Goal: Transaction & Acquisition: Register for event/course

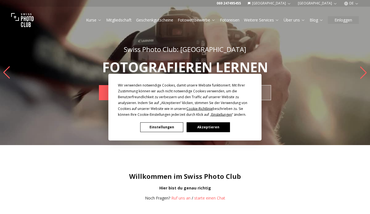
click at [194, 128] on button "Akzeptieren" at bounding box center [208, 127] width 43 height 10
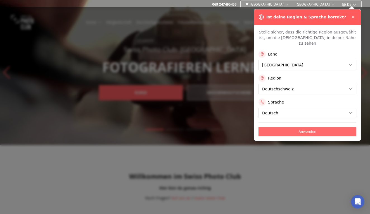
click at [277, 128] on button "Anwenden" at bounding box center [307, 131] width 98 height 9
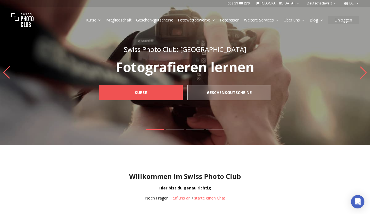
click at [148, 91] on span "Kurse" at bounding box center [140, 93] width 21 height 10
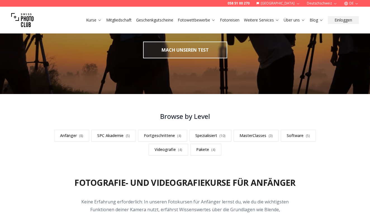
scroll to position [126, 0]
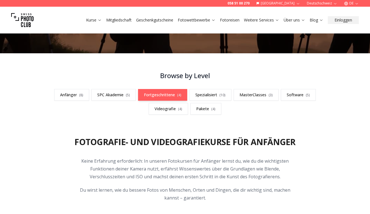
click at [151, 96] on link "Fortgeschrittene ( 4 )" at bounding box center [162, 95] width 49 height 12
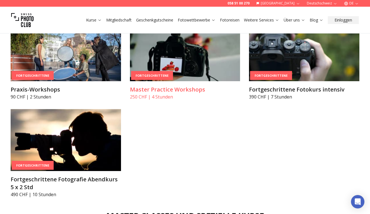
scroll to position [962, 0]
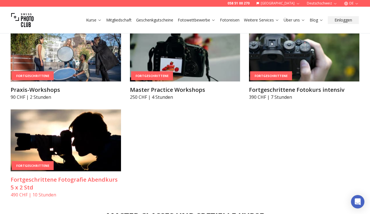
click at [58, 131] on img at bounding box center [66, 140] width 110 height 62
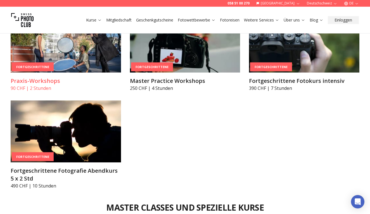
scroll to position [976, 0]
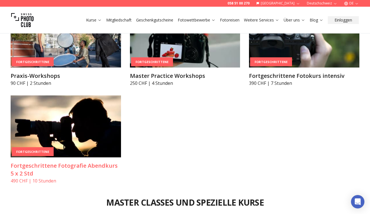
click at [63, 116] on img at bounding box center [66, 126] width 110 height 62
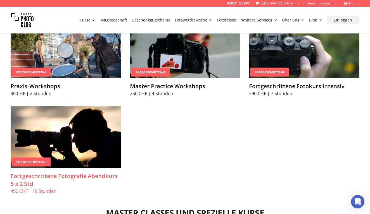
scroll to position [950, 0]
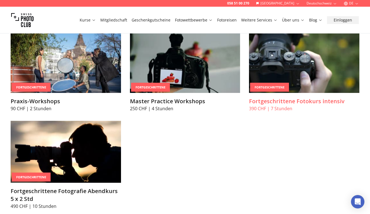
click at [299, 66] on img at bounding box center [304, 62] width 110 height 62
